Goal: Communication & Community: Answer question/provide support

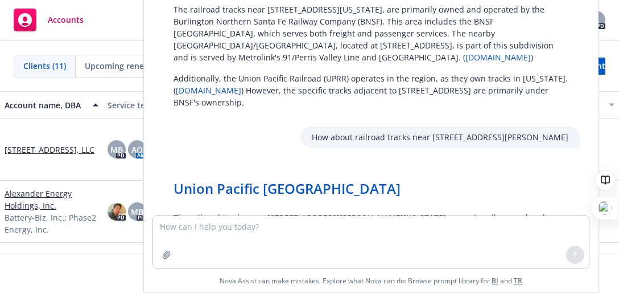
click at [225, 228] on textarea at bounding box center [371, 242] width 436 height 52
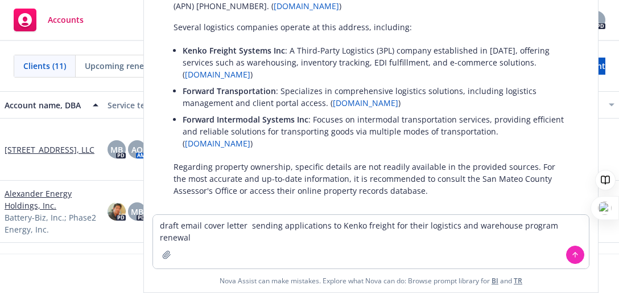
type textarea "draft email cover letter sending applications to Kenko freight for their logist…"
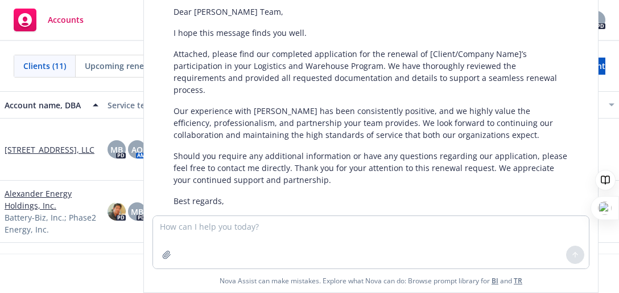
scroll to position [960, 0]
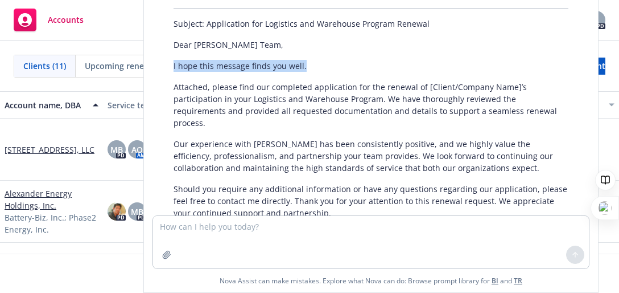
drag, startPoint x: 302, startPoint y: 50, endPoint x: 583, endPoint y: 117, distance: 288.5
click at [164, 57] on div "Certainly! Here is a professional draft email cover letter for sending applicat…" at bounding box center [371, 156] width 418 height 373
copy p "I hope this message finds you well."
click at [175, 233] on textarea at bounding box center [371, 242] width 436 height 52
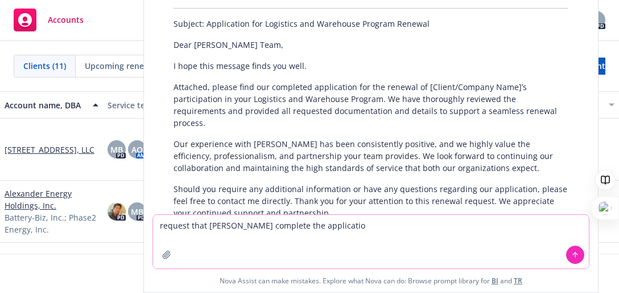
type textarea "request that [PERSON_NAME] complete the application"
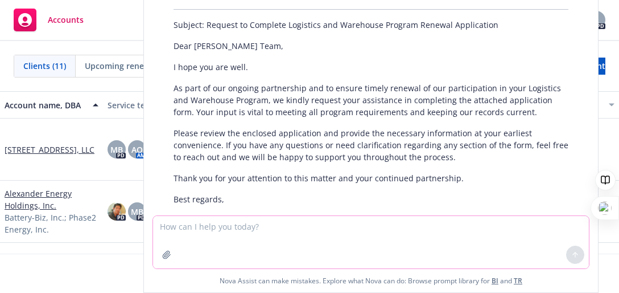
scroll to position [1378, 0]
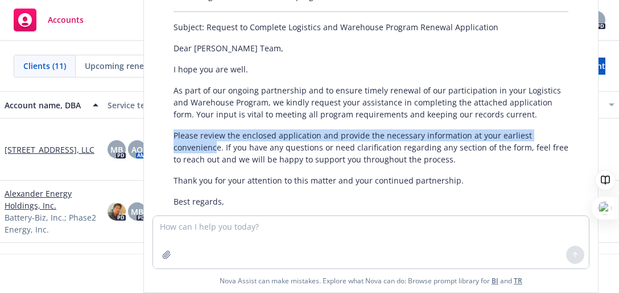
drag, startPoint x: 216, startPoint y: 122, endPoint x: 166, endPoint y: 113, distance: 50.8
click at [166, 113] on div "Certainly! Here’s a professional draft email requesting that [PERSON_NAME] comp…" at bounding box center [371, 143] width 418 height 338
click at [218, 129] on p "Please review the enclosed application and provide the necessary information at…" at bounding box center [371, 147] width 395 height 36
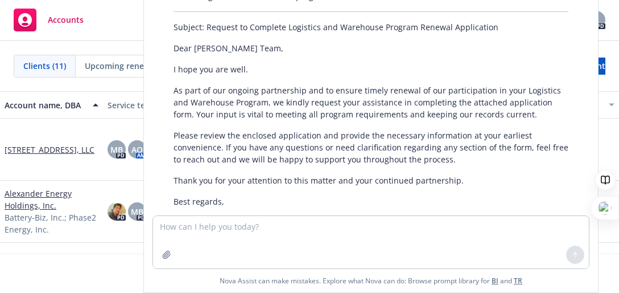
click at [218, 129] on p "Please review the enclosed application and provide the necessary information at…" at bounding box center [371, 147] width 395 height 36
click at [217, 129] on p "Please review the enclosed application and provide the necessary information at…" at bounding box center [371, 147] width 395 height 36
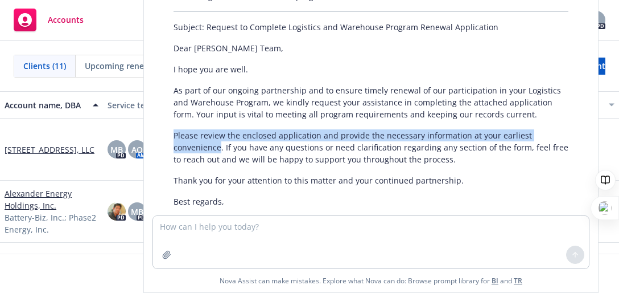
drag, startPoint x: 219, startPoint y: 124, endPoint x: 162, endPoint y: 112, distance: 58.6
click at [162, 112] on div "Certainly! Here’s a professional draft email requesting that [PERSON_NAME] comp…" at bounding box center [371, 143] width 436 height 338
copy p "Please review the enclosed application and provide the necessary information at…"
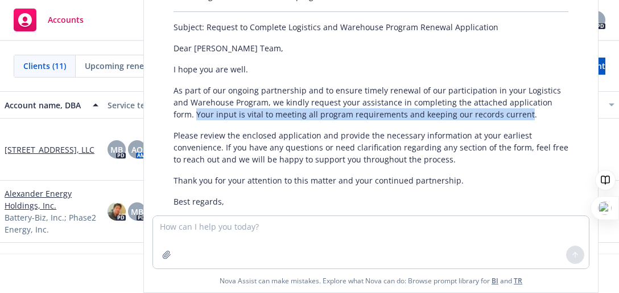
drag, startPoint x: 523, startPoint y: 91, endPoint x: 196, endPoint y: 96, distance: 326.8
click at [196, 96] on div "Certainly! Here’s a professional draft email requesting that [PERSON_NAME] comp…" at bounding box center [371, 143] width 418 height 338
copy p "Your input is vital to meeting all program requirements and keeping our records…"
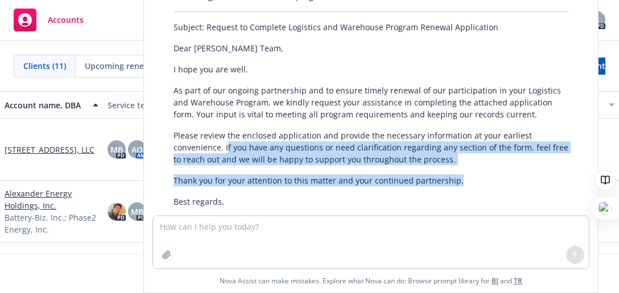
drag, startPoint x: 225, startPoint y: 121, endPoint x: 457, endPoint y: 151, distance: 233.0
click at [457, 151] on div "Certainly! Here’s a professional draft email requesting that [PERSON_NAME] comp…" at bounding box center [371, 143] width 418 height 338
copy div "f you have any questions or need clarification regarding any section of the for…"
